Goal: Task Accomplishment & Management: Manage account settings

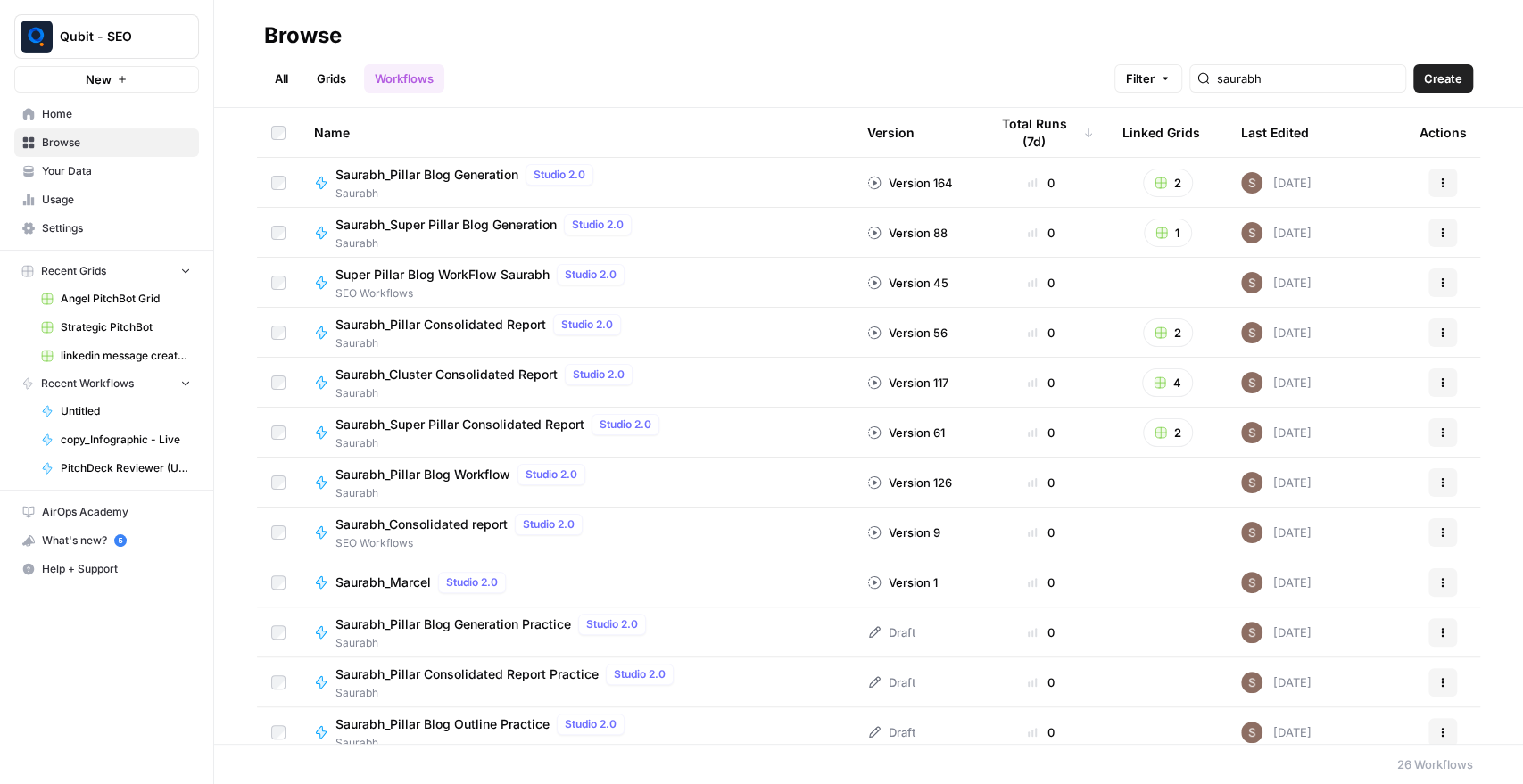
click at [86, 226] on span "Settings" at bounding box center [116, 228] width 149 height 16
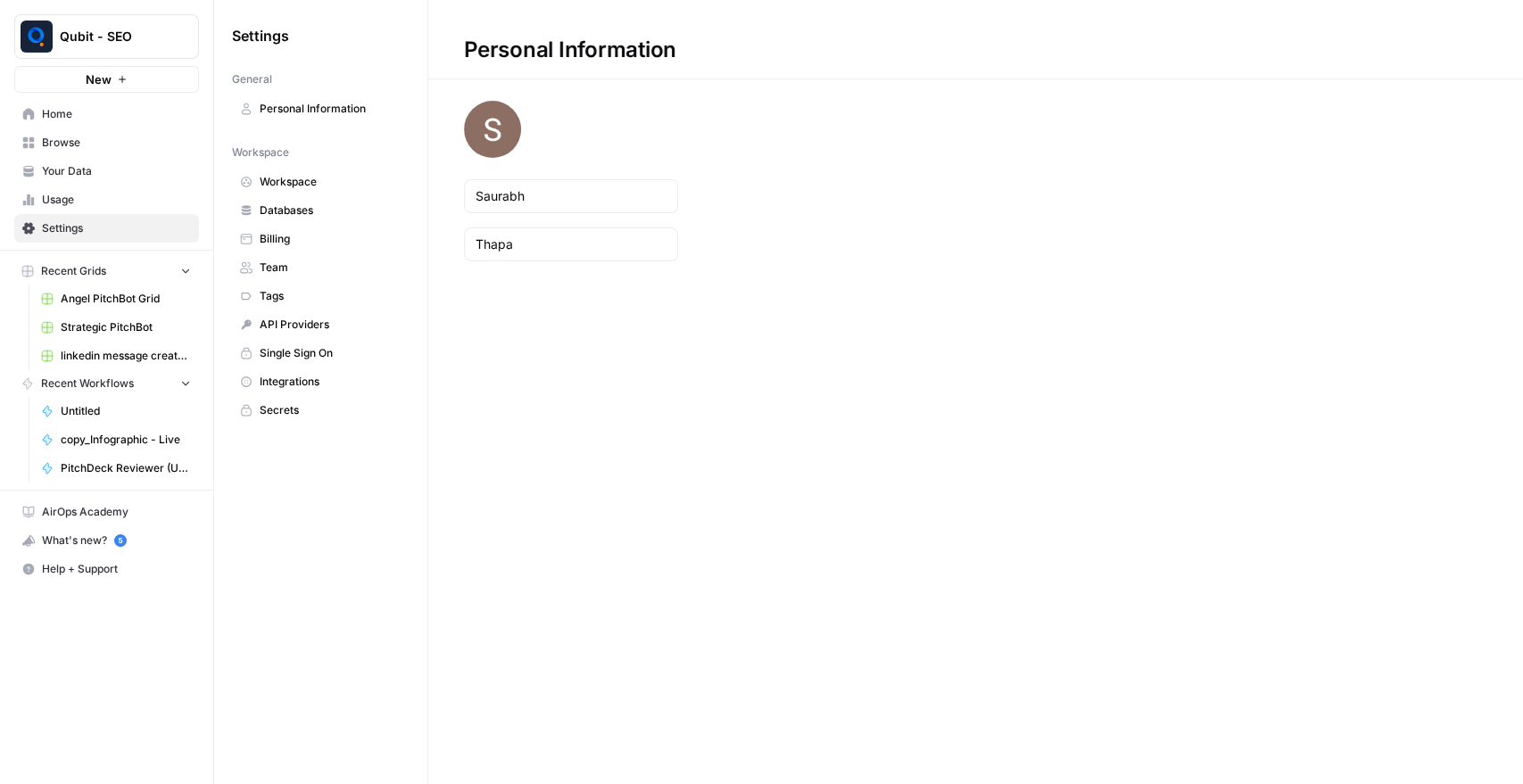
click at [320, 227] on link "Billing" at bounding box center [321, 238] width 178 height 29
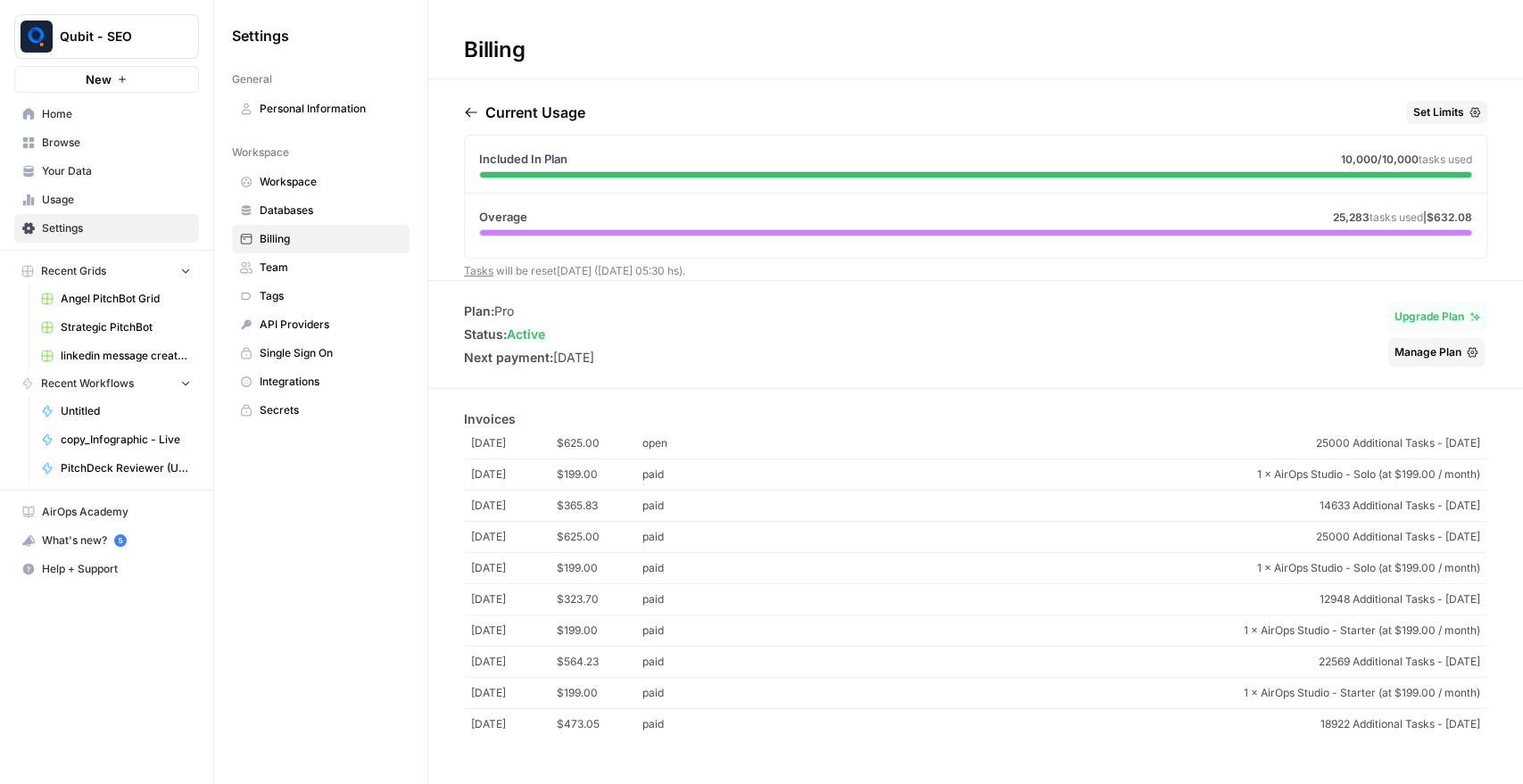
click at [1370, 344] on span "Manage Plan" at bounding box center [1428, 351] width 67 height 16
click at [71, 203] on span "Usage" at bounding box center [116, 199] width 149 height 16
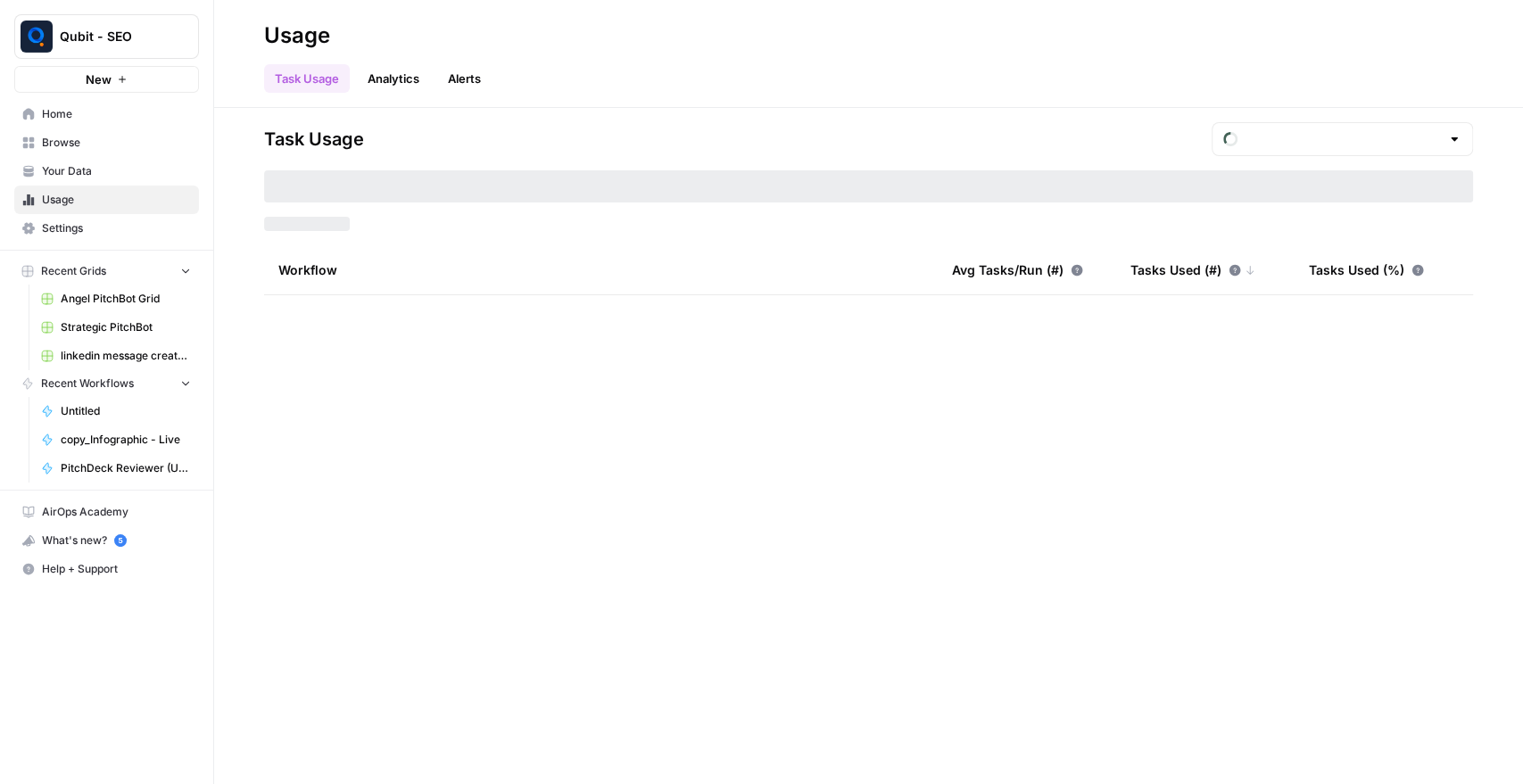
type input "August Overage"
click at [392, 79] on link "Analytics" at bounding box center [394, 78] width 73 height 29
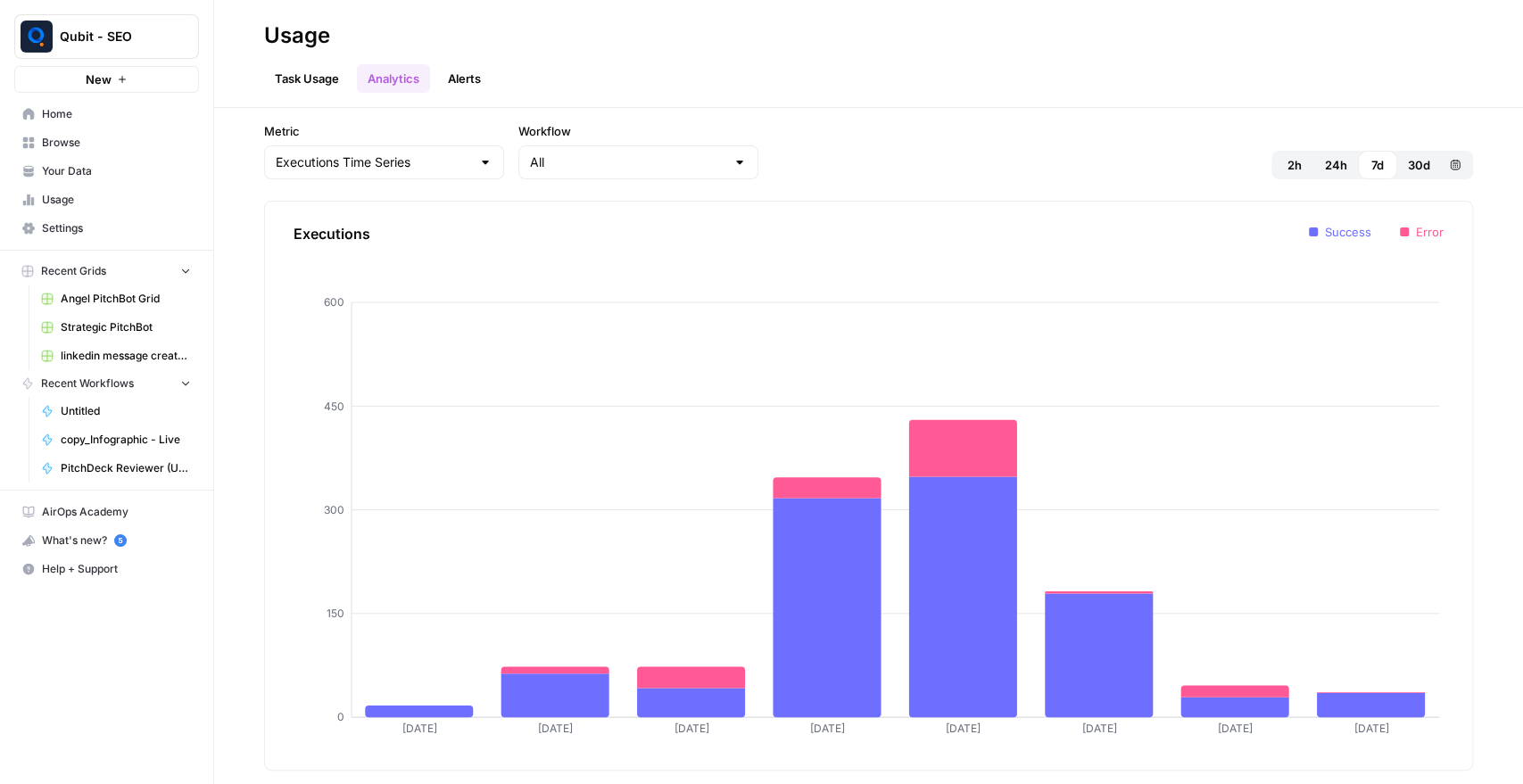
click at [457, 81] on button "Alerts" at bounding box center [465, 78] width 54 height 29
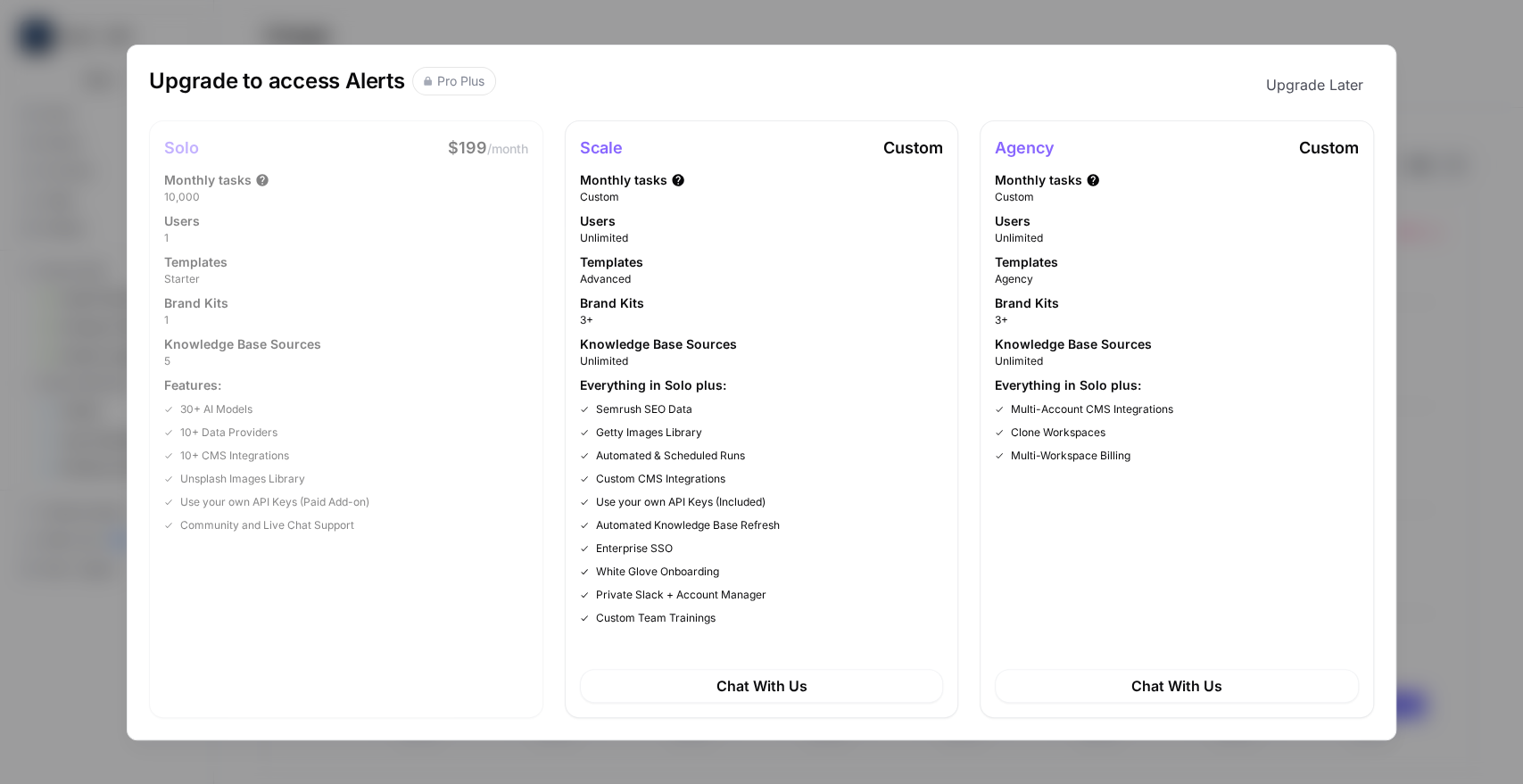
click at [662, 24] on div "Upgrade to access Alerts Pro Plus Upgrade Later Solo $199 /month Monthly tasks …" at bounding box center [761, 392] width 1523 height 784
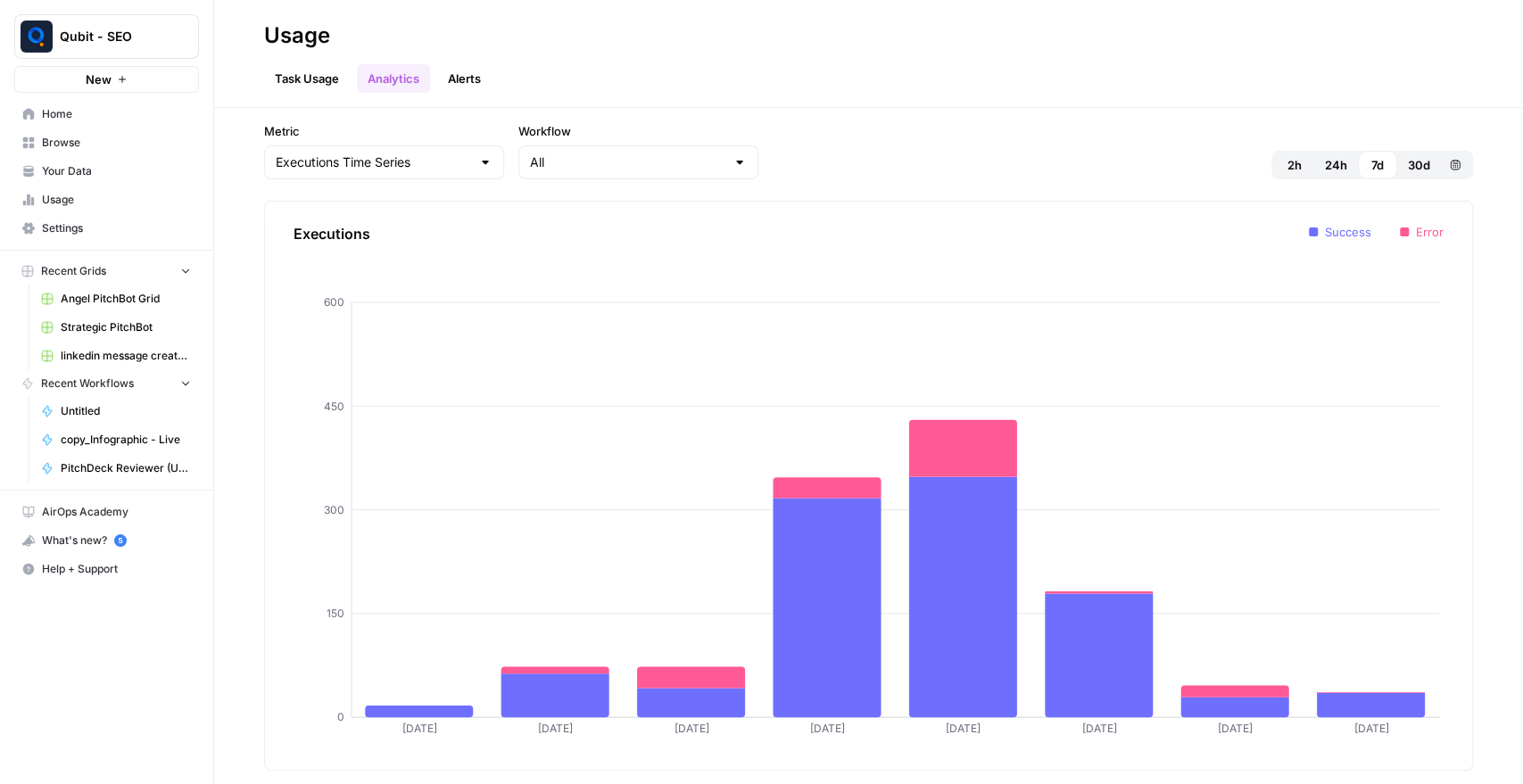
click at [111, 172] on span "Your Data" at bounding box center [116, 171] width 149 height 16
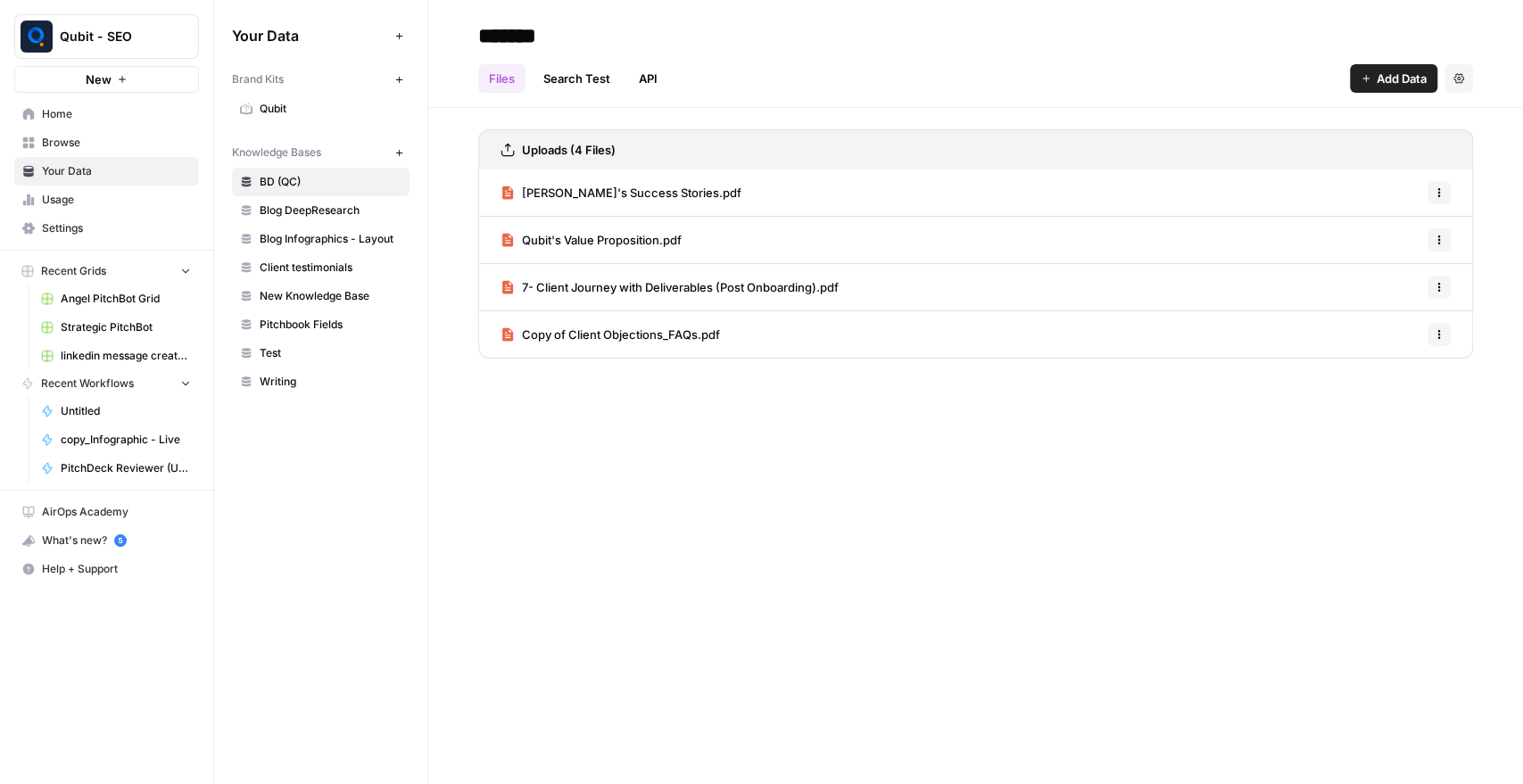
click at [69, 234] on span "Settings" at bounding box center [116, 228] width 149 height 16
